Goal: Information Seeking & Learning: Learn about a topic

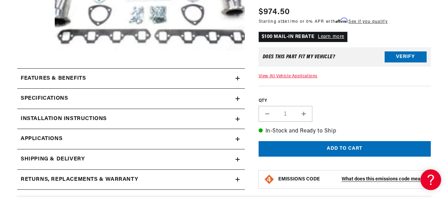
click at [79, 117] on h2 "Installation instructions" at bounding box center [64, 118] width 86 height 9
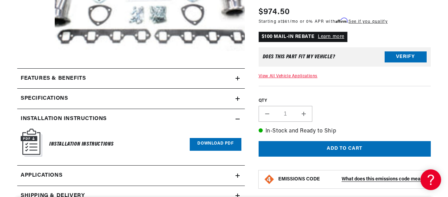
click at [80, 117] on h2 "Installation instructions" at bounding box center [64, 118] width 86 height 9
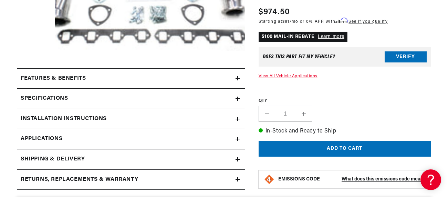
scroll to position [0, 257]
drag, startPoint x: 41, startPoint y: 137, endPoint x: 51, endPoint y: 137, distance: 10.0
click at [41, 137] on span "Applications" at bounding box center [42, 138] width 42 height 9
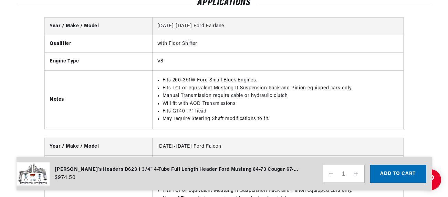
scroll to position [0, 257]
click at [179, 26] on td "[DATE]-[DATE] Ford Fairlane" at bounding box center [277, 27] width 251 height 18
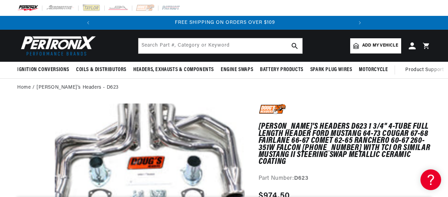
click at [383, 43] on span "Add my vehicle" at bounding box center [380, 45] width 36 height 7
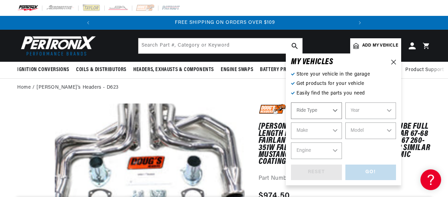
select select "Automotive"
click at [308, 109] on select "Automotive Agricultural Industrial Marine Motorcycle" at bounding box center [316, 110] width 51 height 17
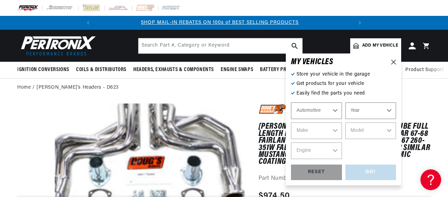
scroll to position [0, 0]
click at [360, 109] on select "Year [DATE] 2021 2020 2019 2018 2017 2016 2015 2014 2013 2012 2011 2010 2009 20…" at bounding box center [371, 110] width 51 height 17
select select "1967"
click at [346, 102] on select "Year [DATE] 2021 2020 2019 2018 2017 2016 2015 2014 2013 2012 2011 2010 2009 20…" at bounding box center [371, 110] width 51 height 17
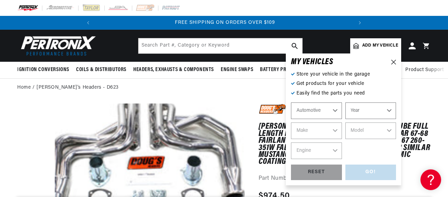
select select "1967"
click at [311, 125] on select "Make Alfa Romeo American Motors Aston [PERSON_NAME][GEOGRAPHIC_DATA] [PERSON_NA…" at bounding box center [316, 130] width 51 height 17
select select "Ford"
click at [291, 122] on select "Make Alfa Romeo American Motors Aston [PERSON_NAME][GEOGRAPHIC_DATA] [PERSON_NA…" at bounding box center [316, 130] width 51 height 17
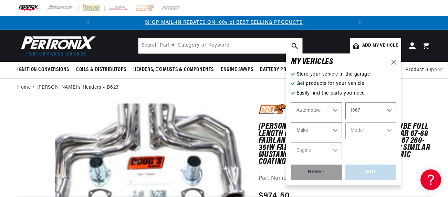
select select "Ford"
click at [361, 131] on select "Model Bronco Club Wagon Country Sedan Country Squire Custom Custom 500 Econolin…" at bounding box center [371, 130] width 51 height 17
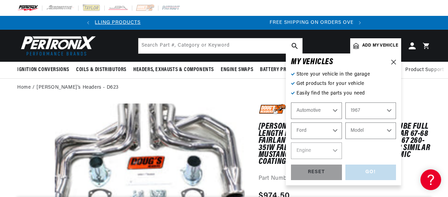
scroll to position [0, 4]
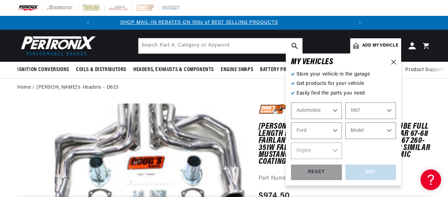
select select "Mustang"
click at [346, 122] on select "Model Bronco Club Wagon Country Sedan Country Squire Custom Custom 500 Econolin…" at bounding box center [371, 130] width 51 height 17
select select "Mustang"
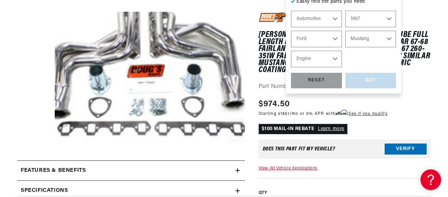
scroll to position [0, 0]
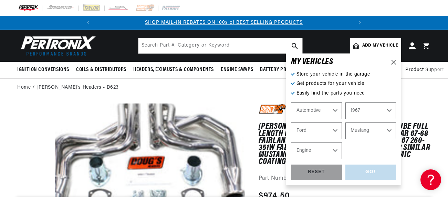
click at [305, 151] on select "Engine 4.1L 4.3L 170cid / 2.8L 200cid / 3.3L 289cid / 4.7L 302cid / 5.0L 351W 3…" at bounding box center [316, 150] width 51 height 17
click at [302, 147] on select "Engine 4.1L 4.3L 170cid / 2.8L 200cid / 3.3L 289cid / 4.7L 302cid / 5.0L 351W 3…" at bounding box center [316, 150] width 51 height 17
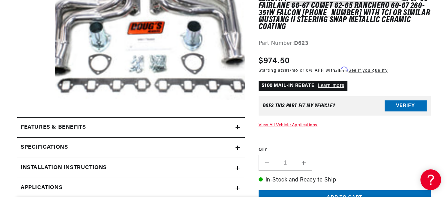
scroll to position [184, 0]
